Goal: Transaction & Acquisition: Purchase product/service

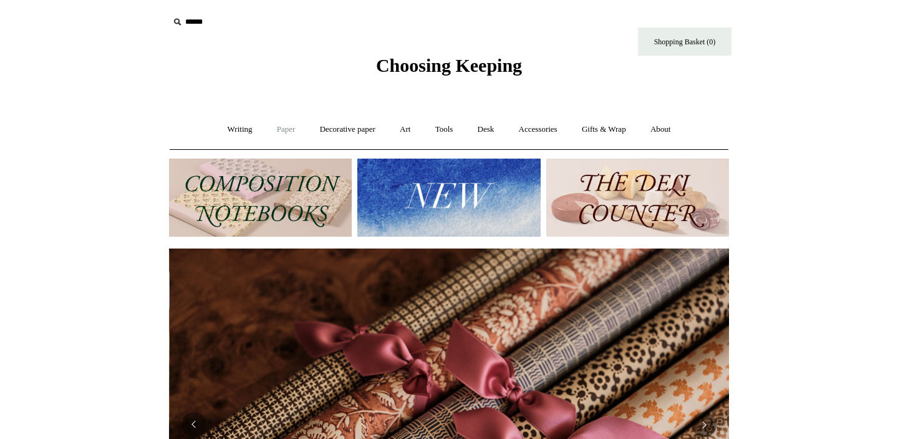
scroll to position [0, 1121]
click at [233, 127] on link "Writing +" at bounding box center [240, 129] width 47 height 33
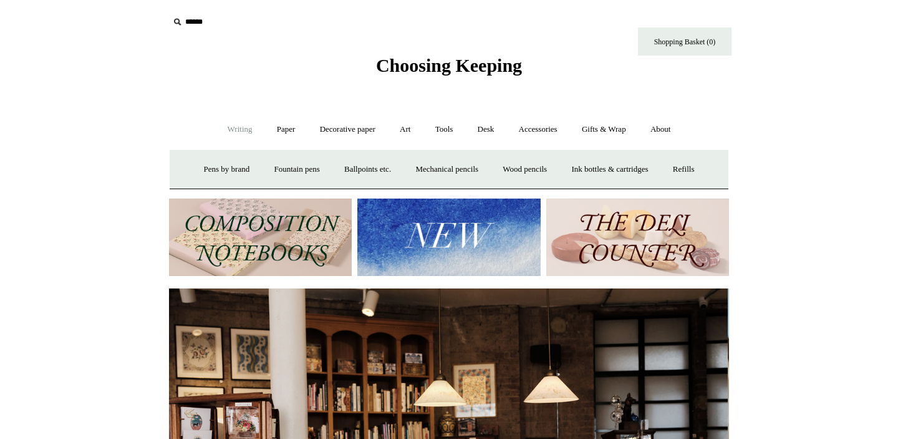
scroll to position [0, 0]
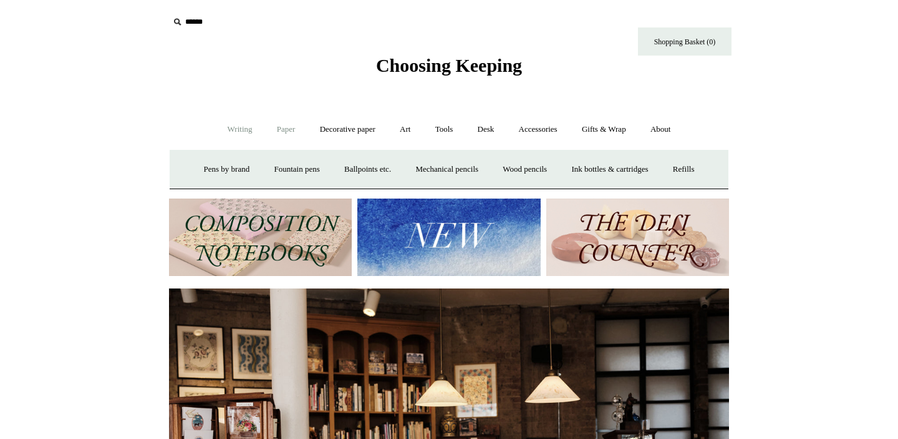
click at [280, 132] on link "Paper +" at bounding box center [286, 129] width 41 height 33
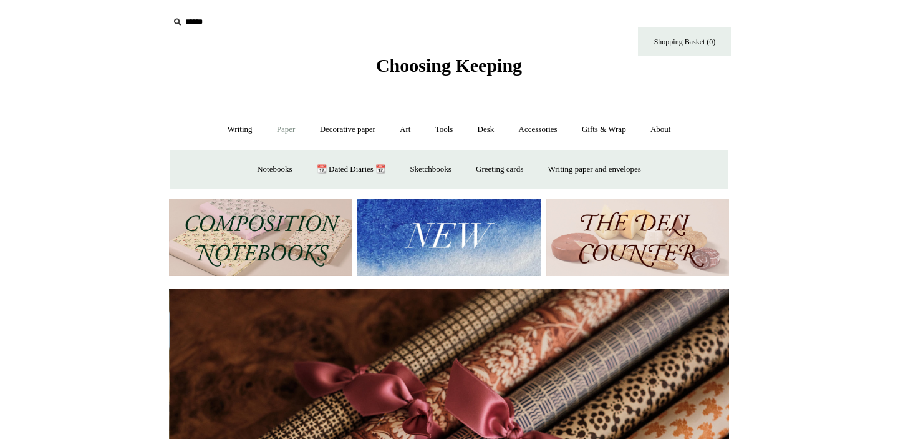
scroll to position [0, 1121]
click at [640, 172] on link "Writing paper and envelopes +" at bounding box center [594, 169] width 115 height 33
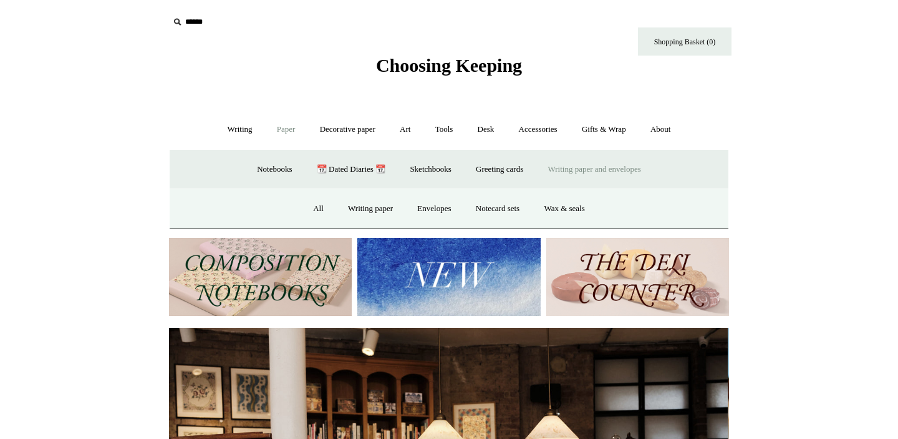
scroll to position [0, 0]
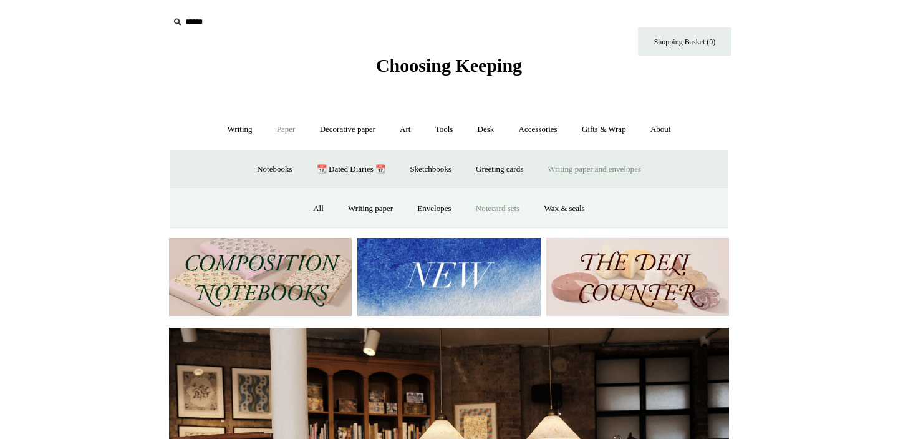
click at [499, 208] on link "Notecard sets" at bounding box center [498, 208] width 66 height 33
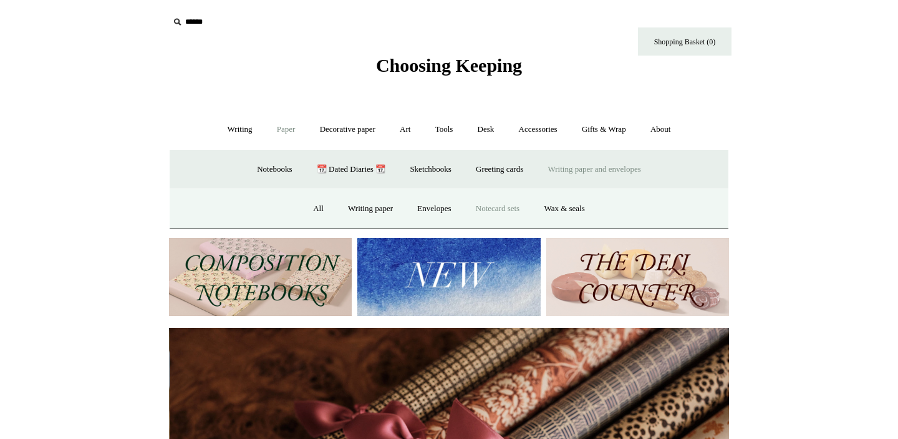
scroll to position [0, 1121]
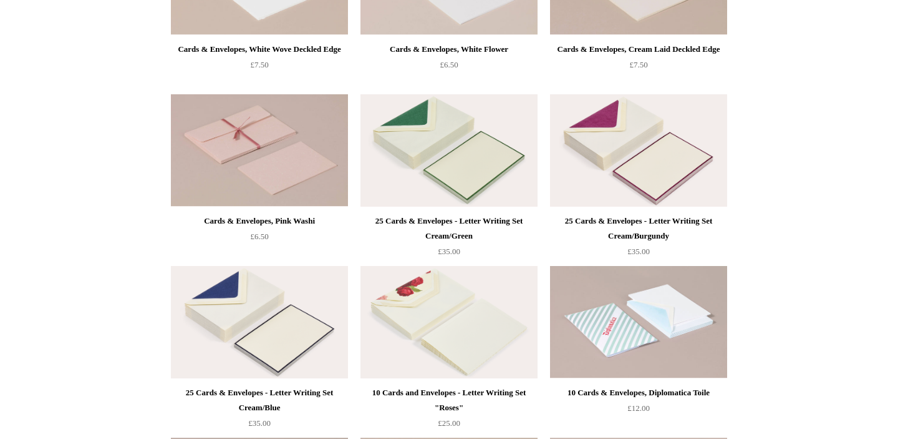
scroll to position [236, 0]
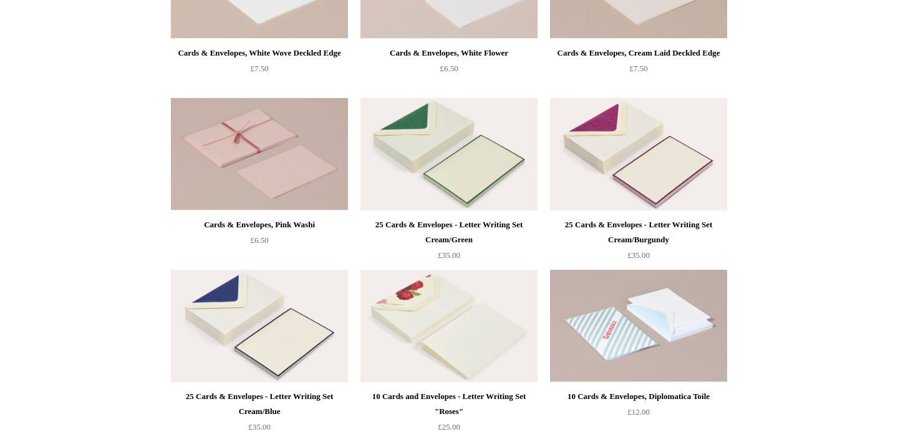
click at [442, 146] on img at bounding box center [449, 154] width 177 height 112
